Goal: Task Accomplishment & Management: Use online tool/utility

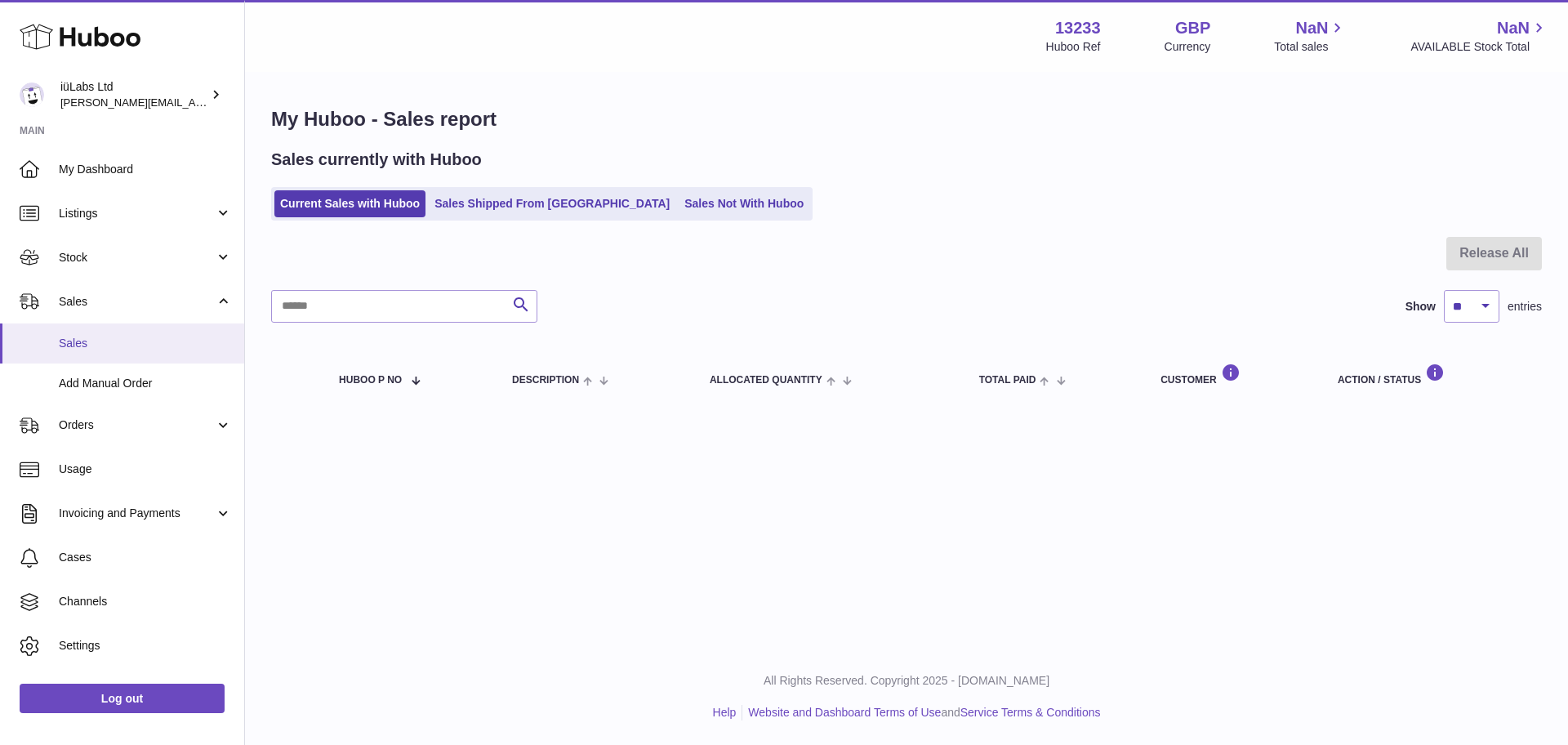
click at [123, 331] on link "Sales" at bounding box center [122, 343] width 244 height 40
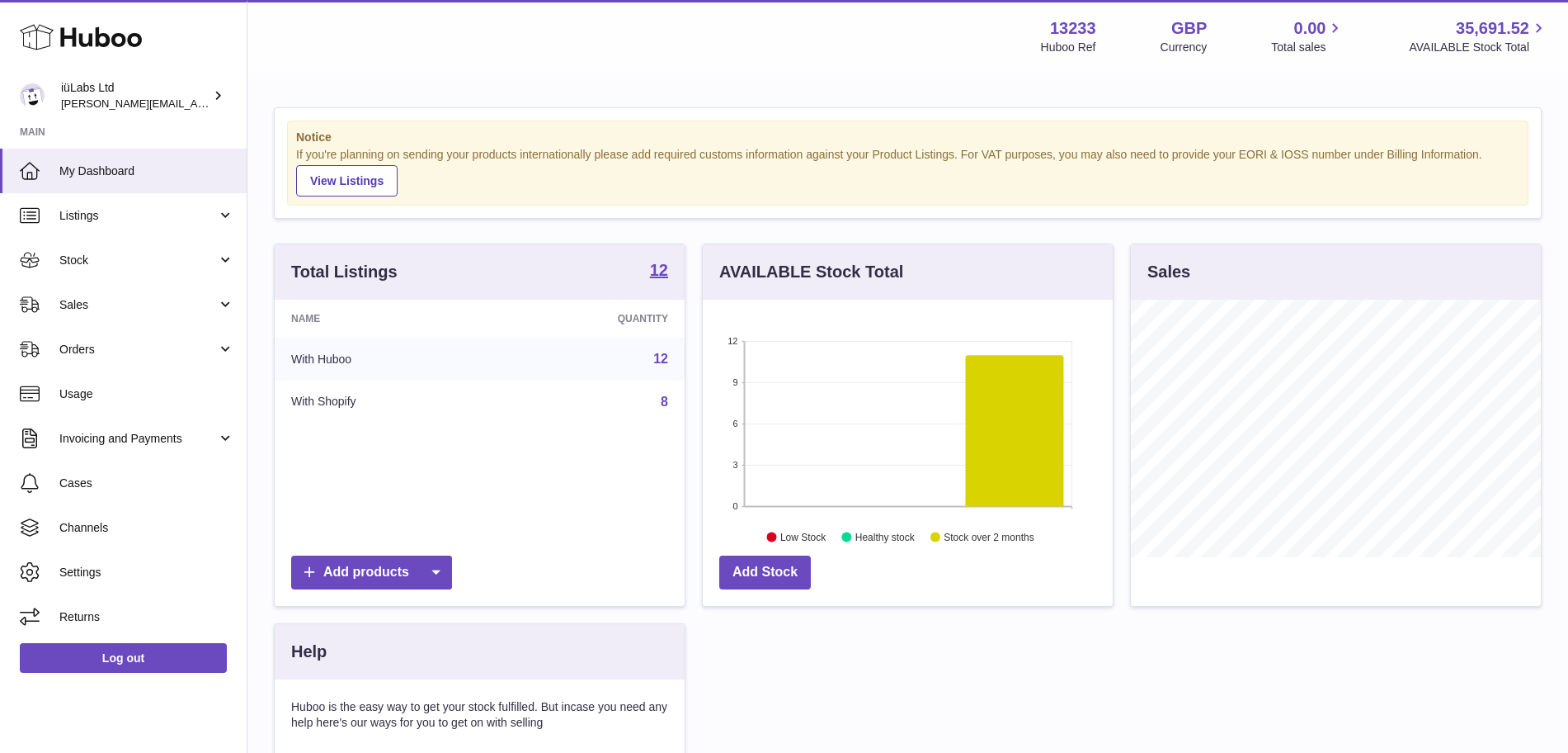
scroll to position [258, 410]
click at [136, 312] on span "Sales" at bounding box center [137, 305] width 157 height 15
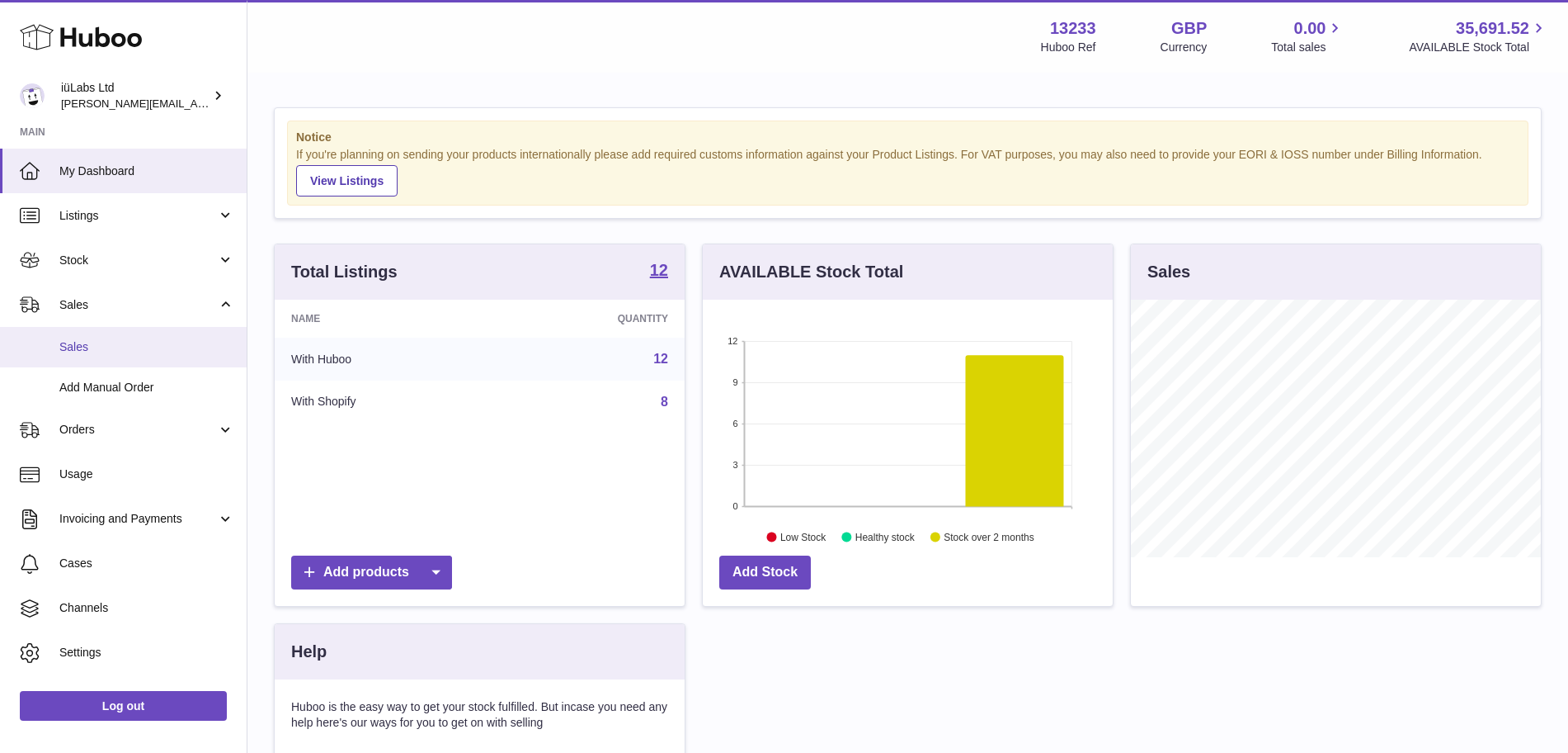
click at [131, 337] on link "Sales" at bounding box center [123, 346] width 247 height 40
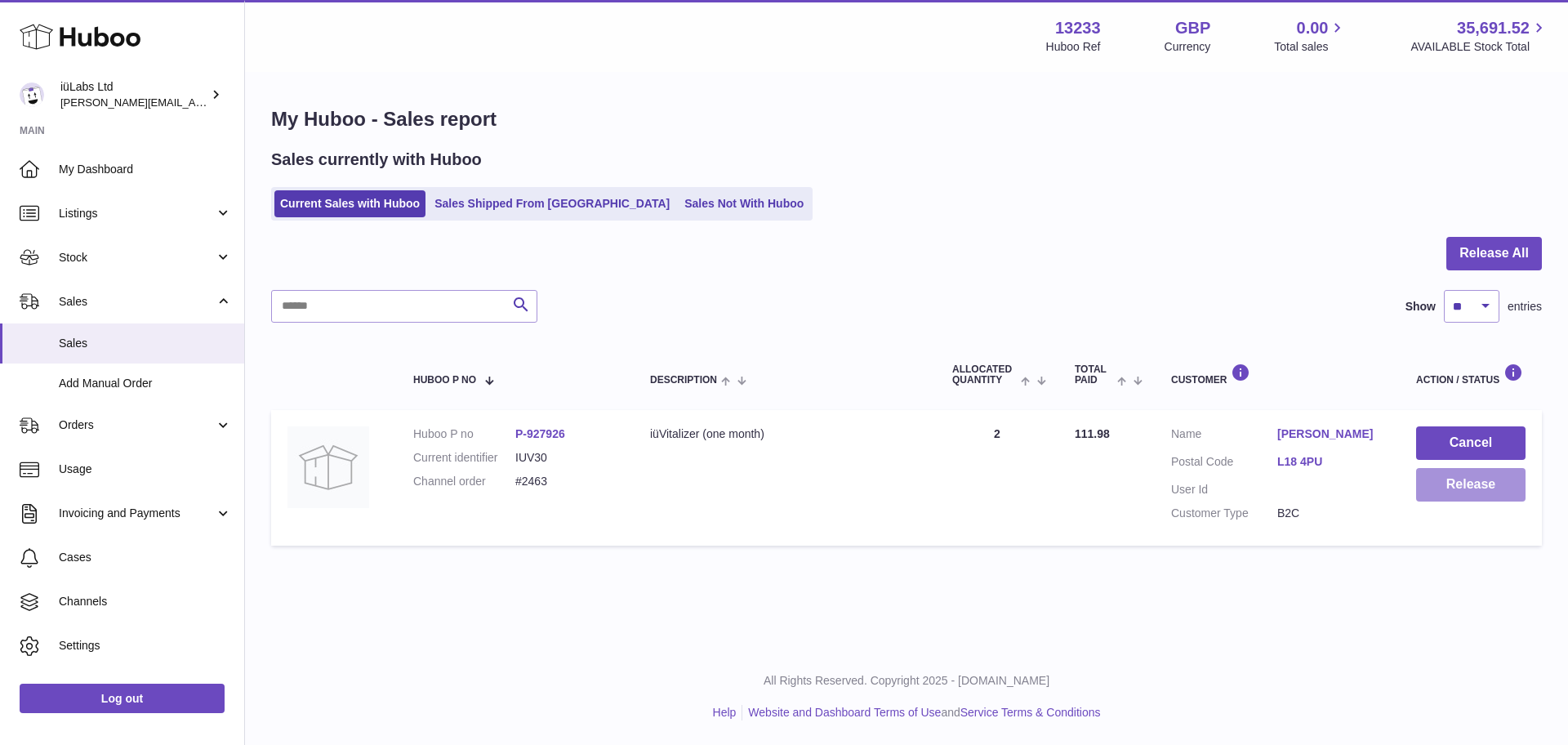
click at [1463, 492] on button "Release" at bounding box center [1471, 484] width 110 height 33
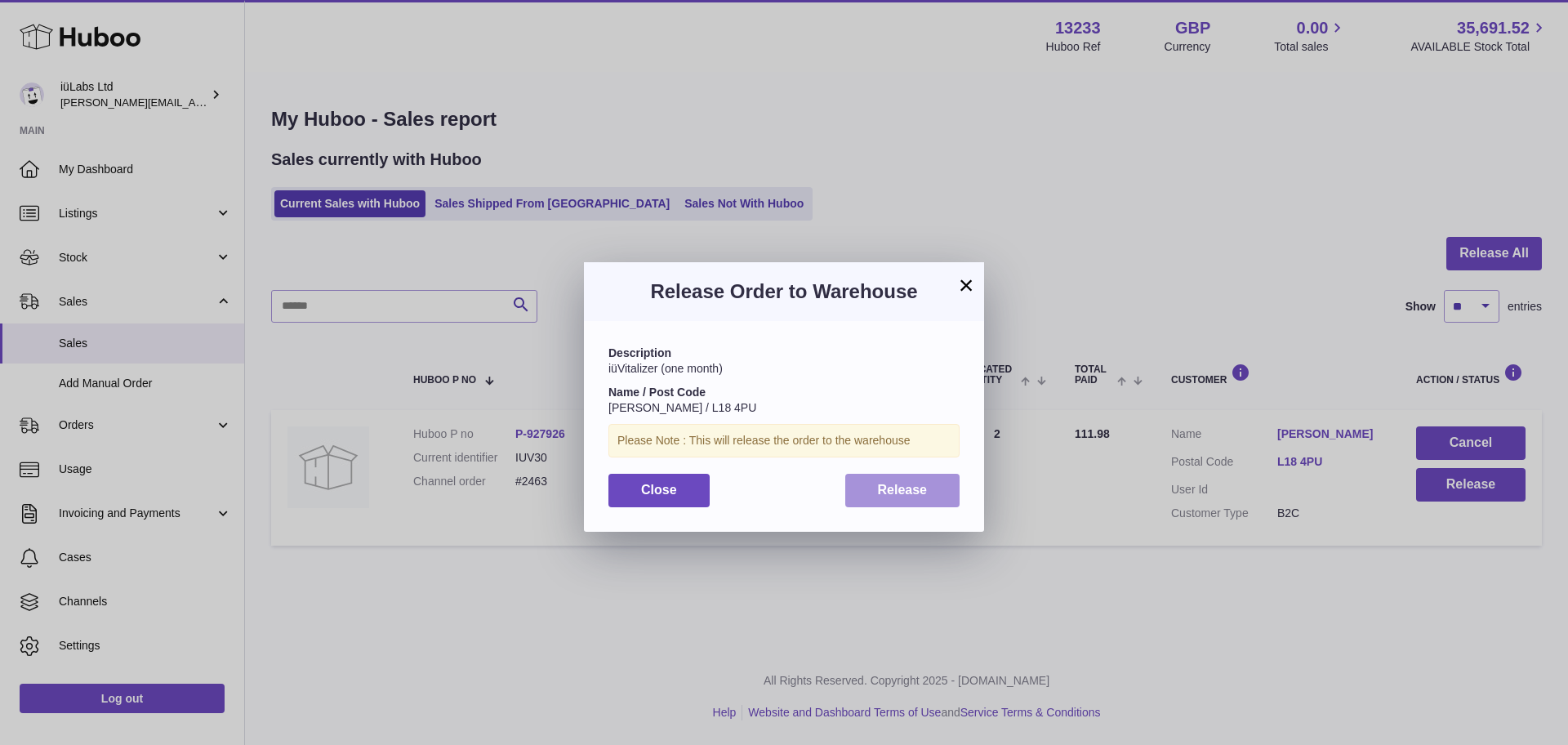
click at [872, 491] on button "Release" at bounding box center [903, 490] width 115 height 33
